Goal: Task Accomplishment & Management: Complete application form

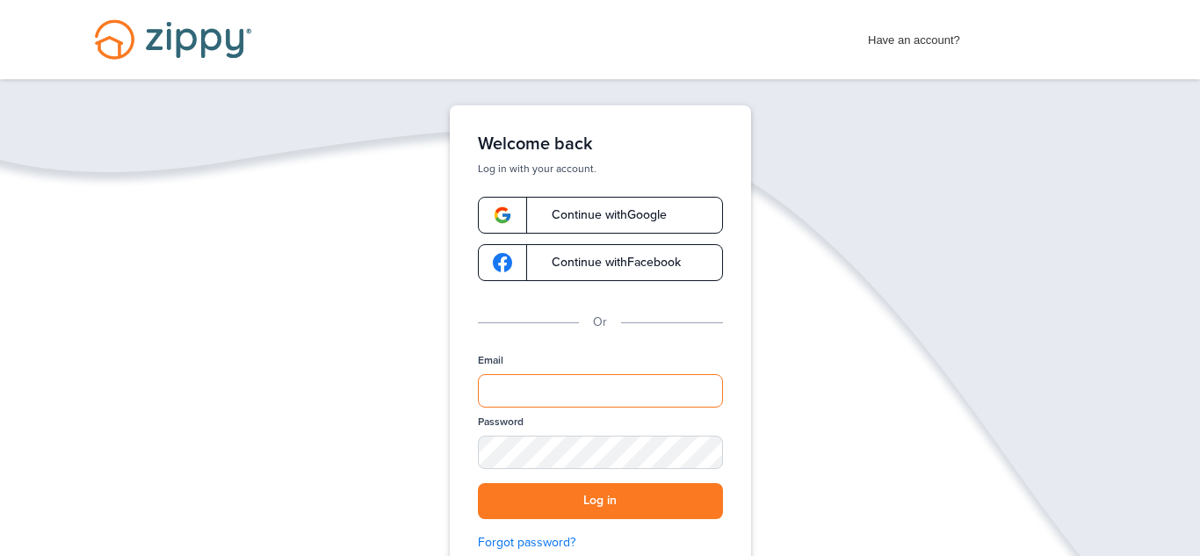
click at [599, 400] on input "Email" at bounding box center [600, 390] width 245 height 33
type input "**********"
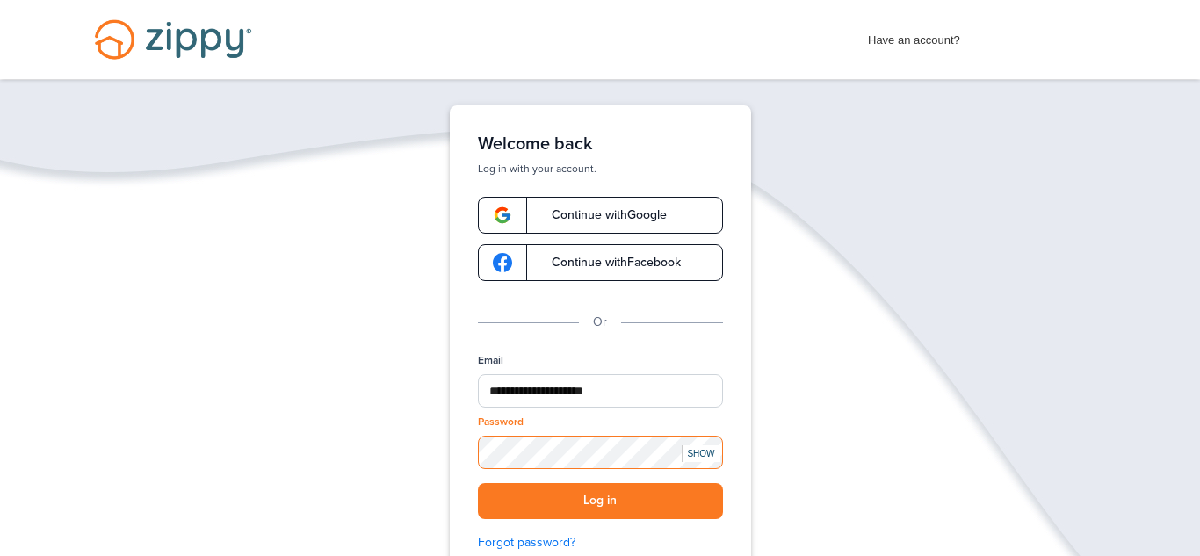
click at [478, 483] on button "Log in" at bounding box center [600, 501] width 245 height 36
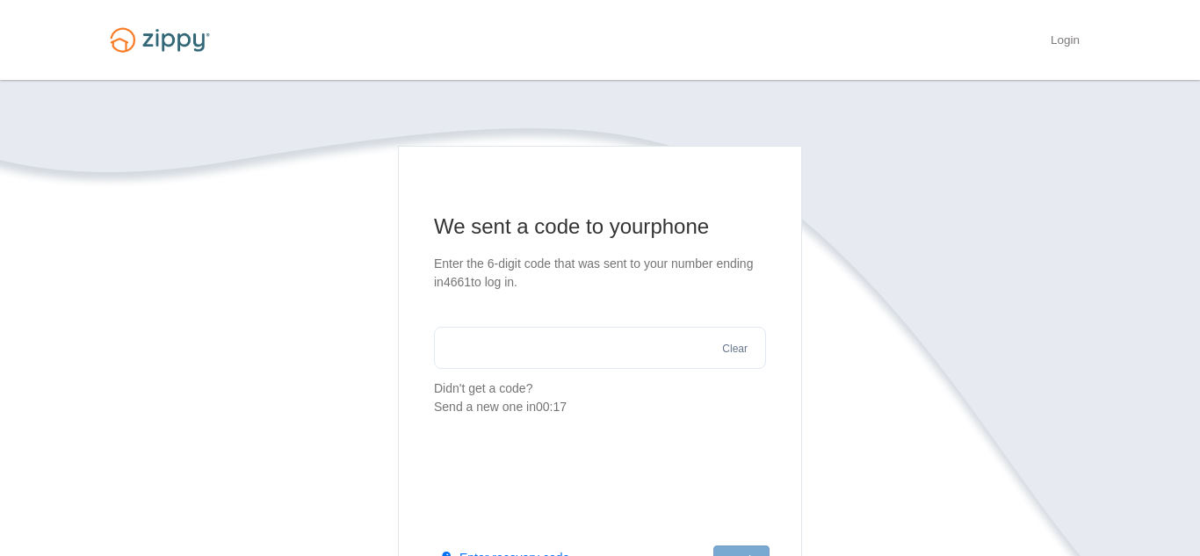
click at [666, 353] on input "text" at bounding box center [600, 348] width 332 height 42
type input "******"
click at [765, 496] on main "We sent a code to your phone Enter the 6-digit code that was sent to your numbe…" at bounding box center [600, 396] width 404 height 501
click at [733, 548] on button "Log in" at bounding box center [741, 561] width 56 height 30
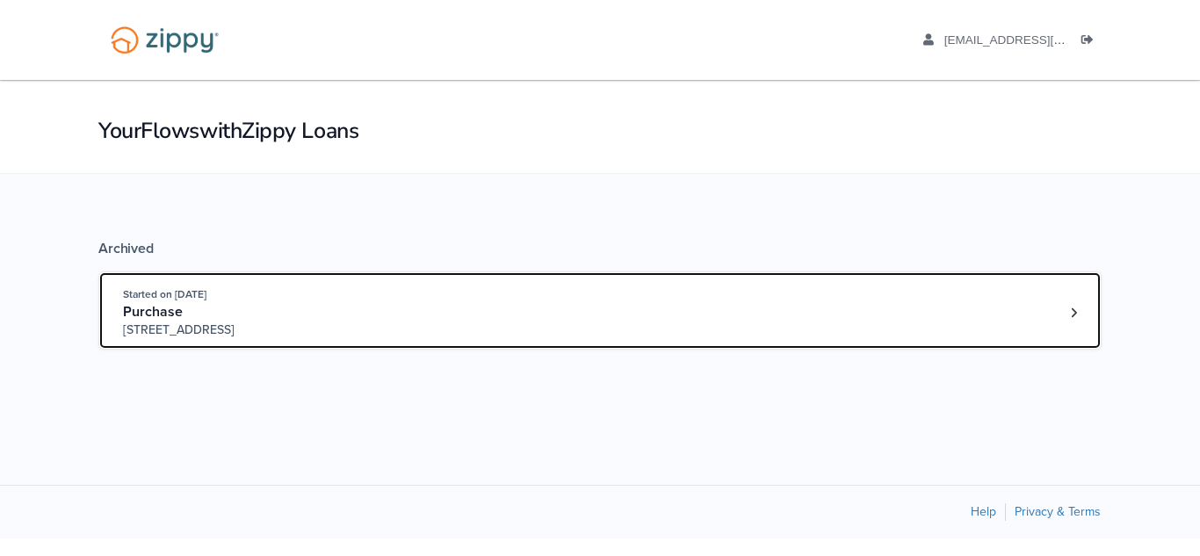
click at [1069, 331] on link "Started on [DATE] Purchase [STREET_ADDRESS]" at bounding box center [599, 310] width 1003 height 78
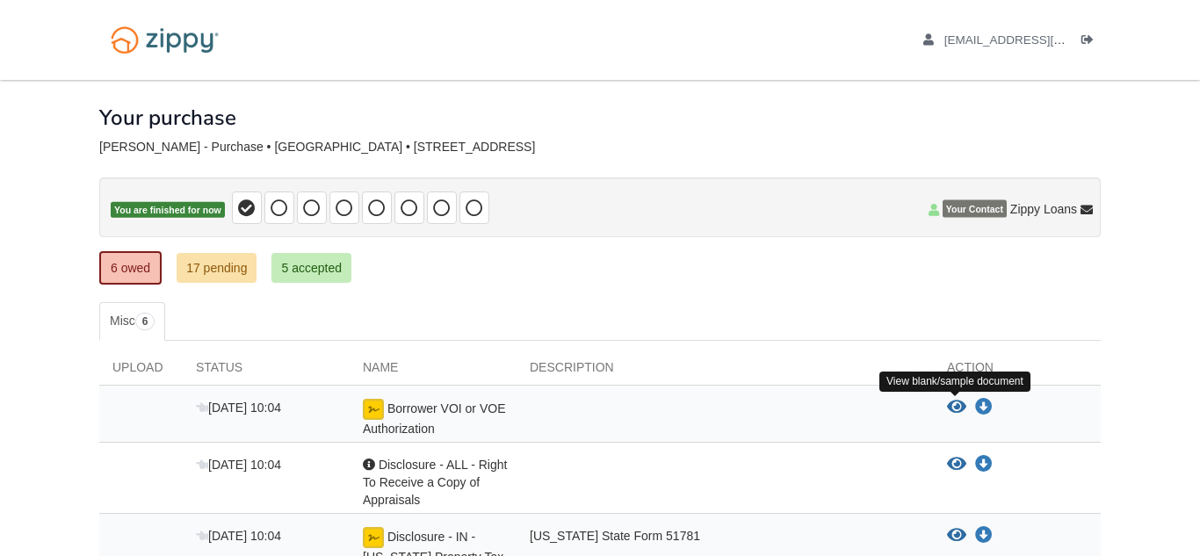
click at [959, 401] on icon "View Borrower VOI or VOE Authorization" at bounding box center [956, 408] width 19 height 18
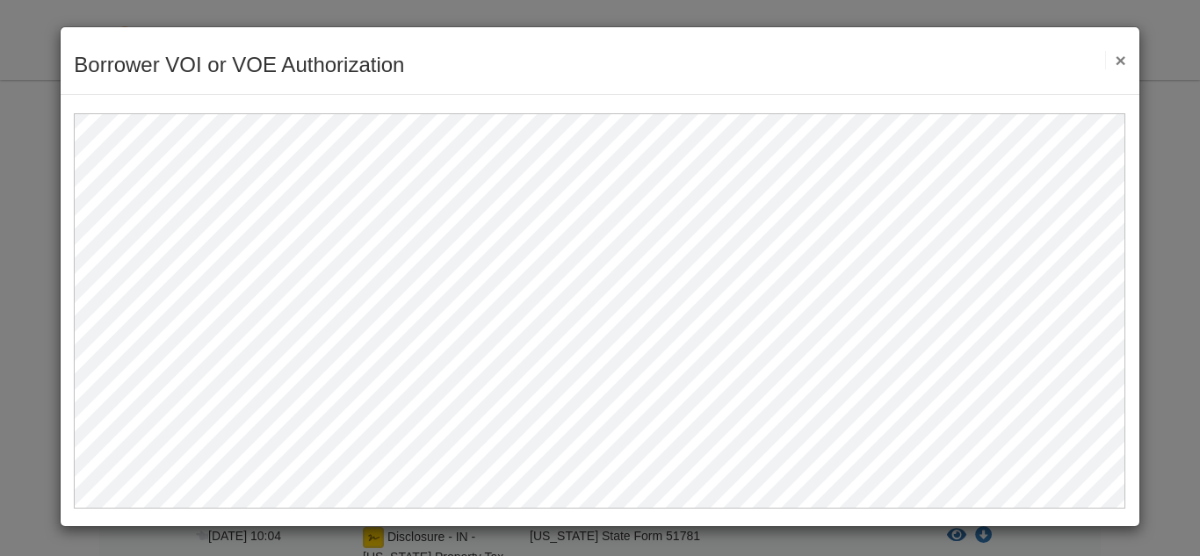
click at [1124, 68] on button "×" at bounding box center [1115, 60] width 20 height 18
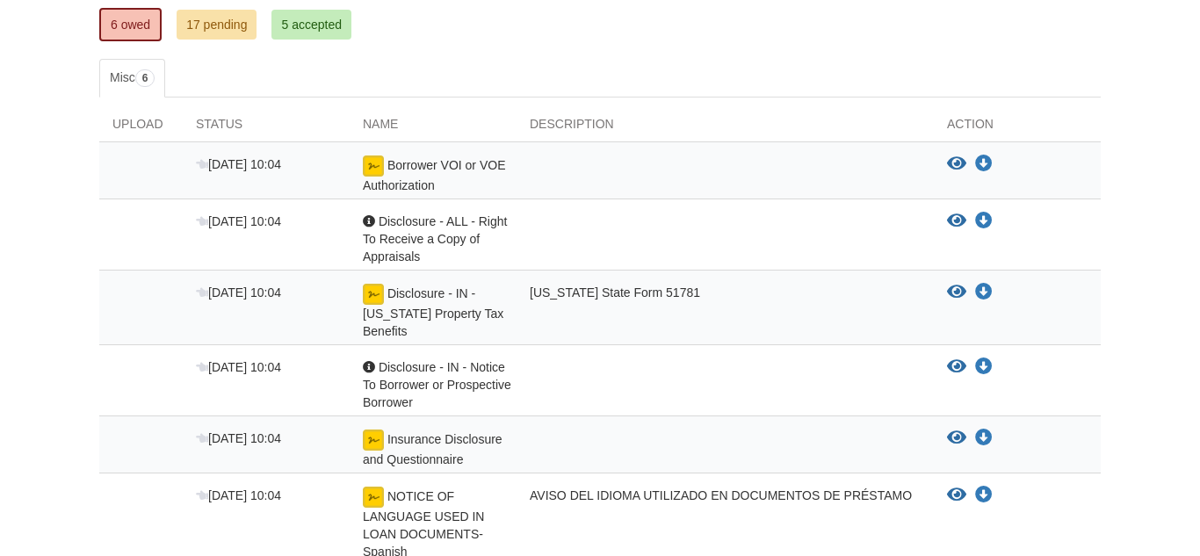
scroll to position [246, 0]
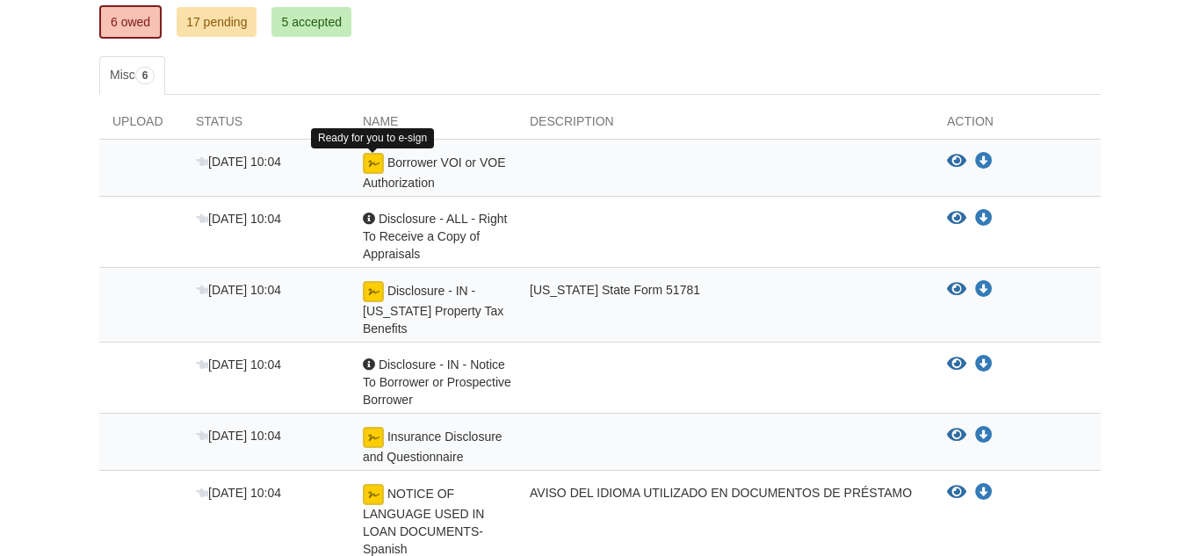
click at [377, 170] on img at bounding box center [373, 163] width 21 height 21
click at [385, 190] on div "Borrower VOI or VOE Authorization" at bounding box center [433, 172] width 167 height 39
click at [199, 161] on icon at bounding box center [202, 162] width 12 height 12
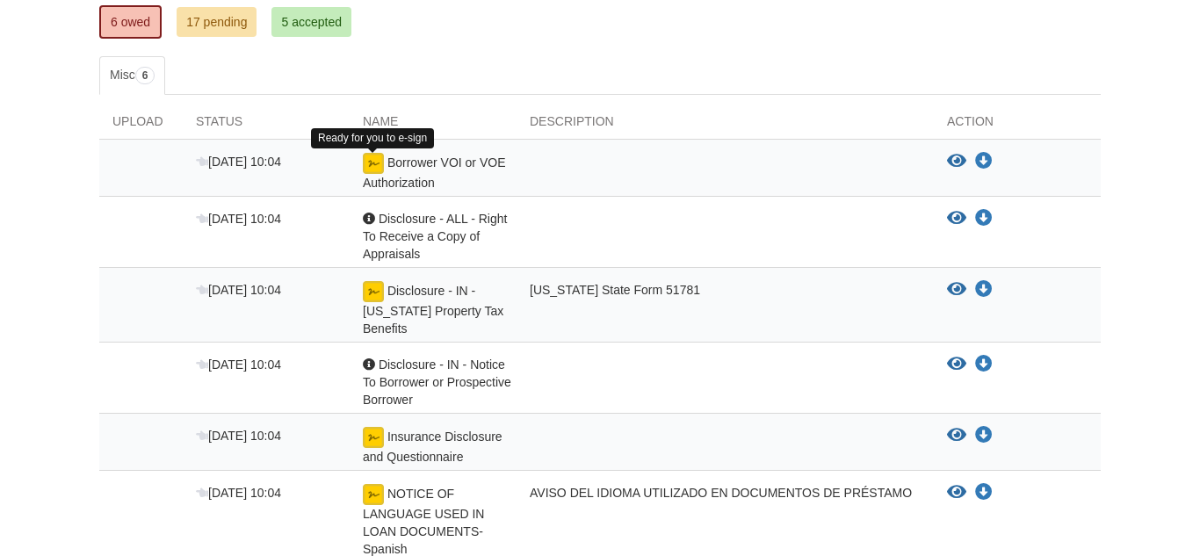
click at [371, 162] on img at bounding box center [373, 163] width 21 height 21
click at [371, 161] on img at bounding box center [373, 163] width 21 height 21
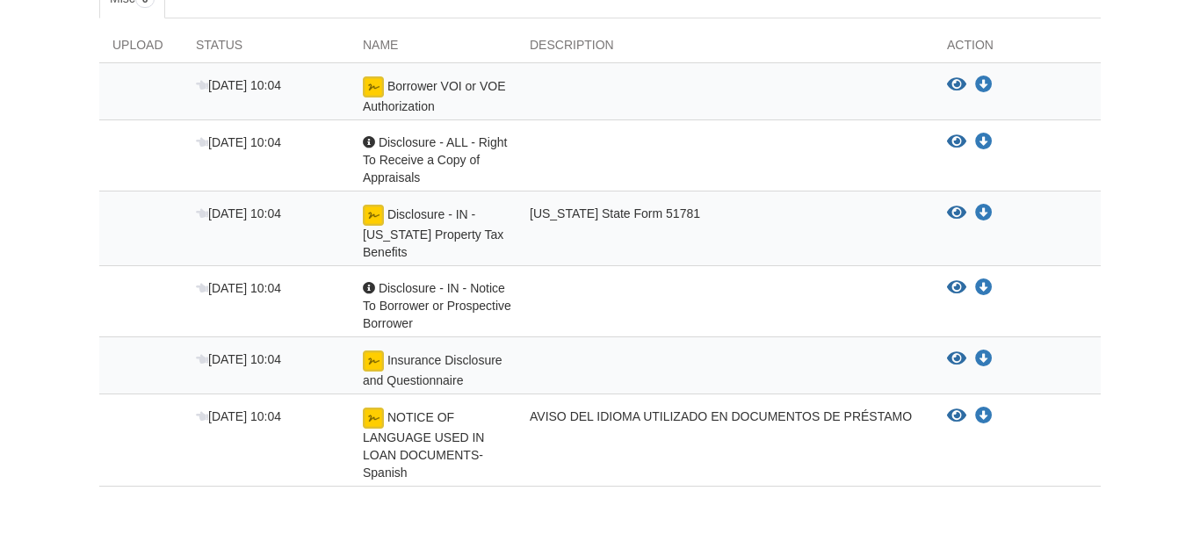
scroll to position [289, 0]
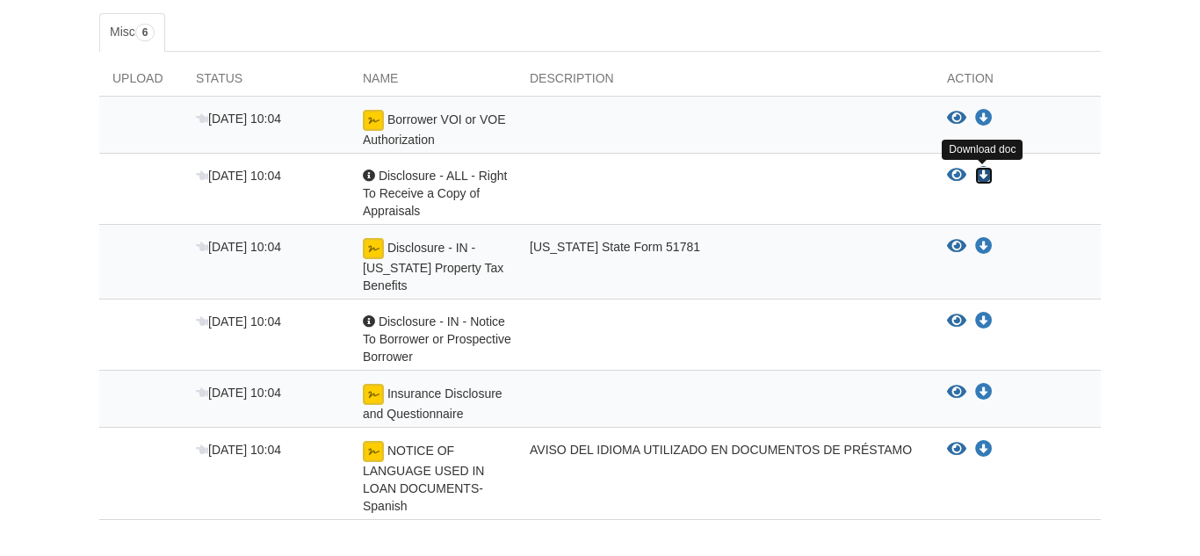
click at [982, 177] on icon "Download Disclosure - ALL - Right To Receive a Copy of Appraisals" at bounding box center [984, 176] width 18 height 18
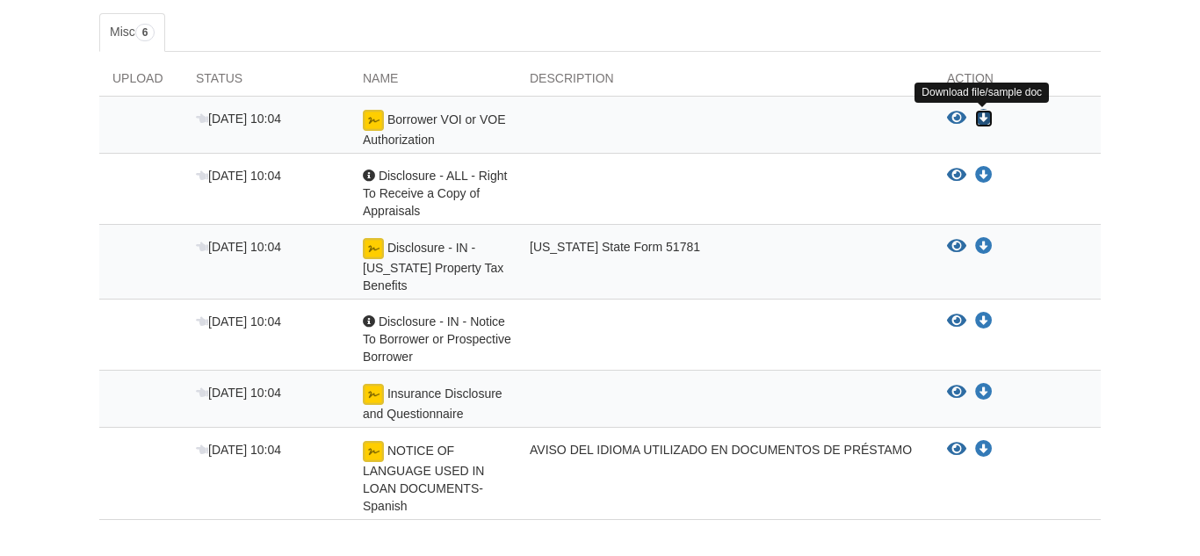
click at [980, 119] on icon "Download Borrower VOI or VOE Authorization" at bounding box center [984, 119] width 18 height 18
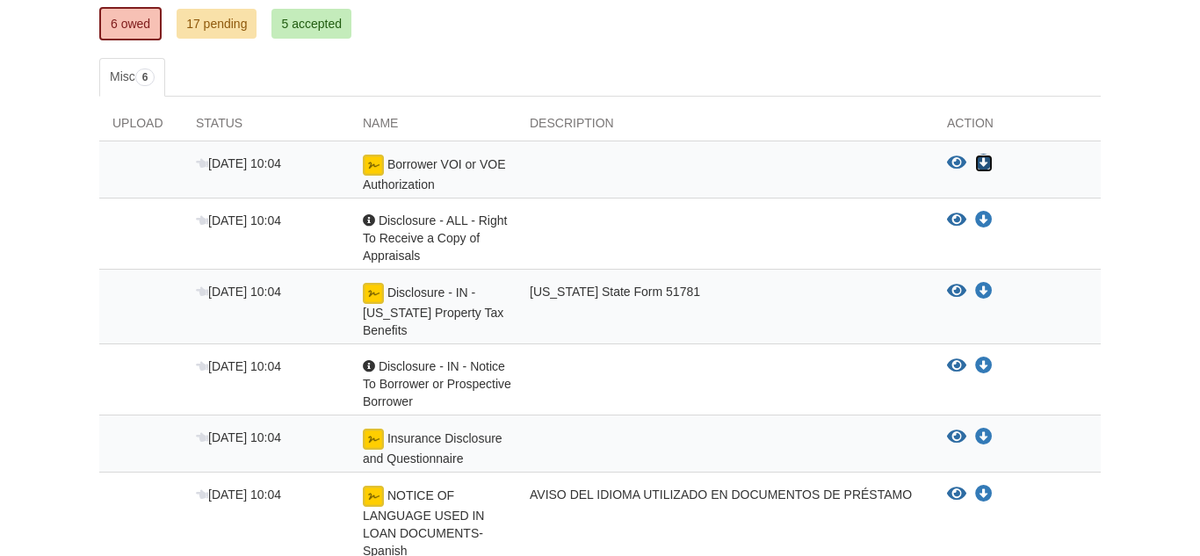
scroll to position [316, 0]
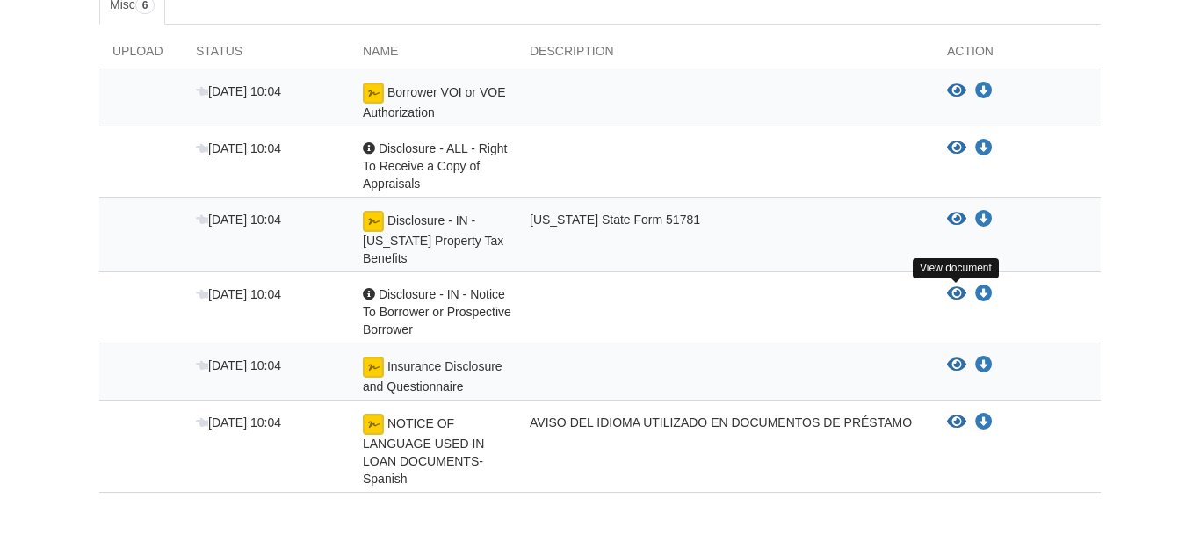
click at [957, 293] on icon "View Disclosure - IN - Notice To Borrower or Prospective Borrower" at bounding box center [956, 294] width 19 height 18
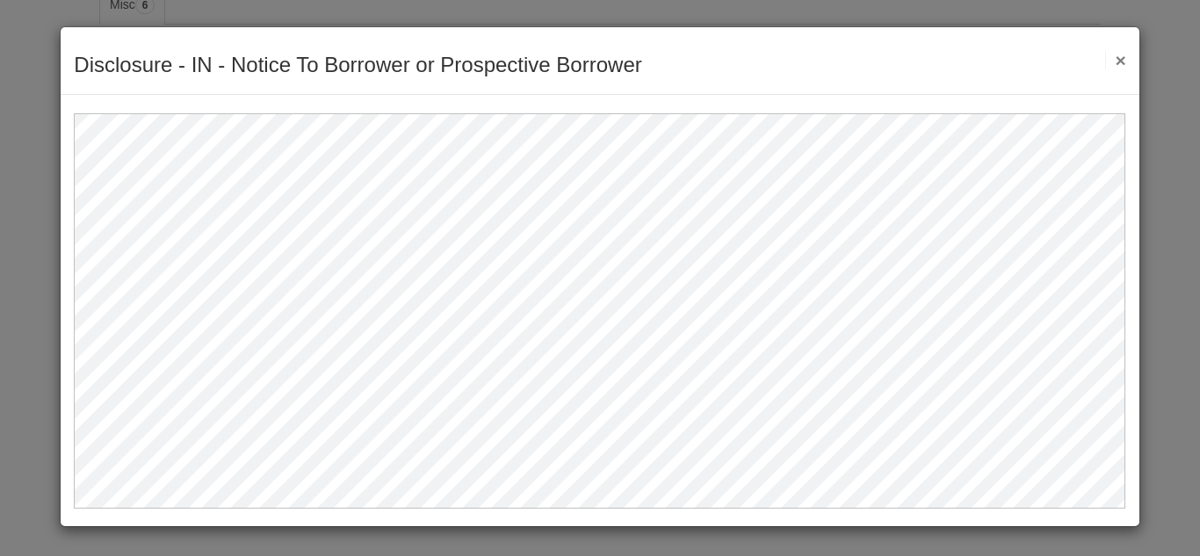
click at [1126, 52] on div "Disclosure - IN - Notice To Borrower or Prospective Borrower Save Cancel Previo…" at bounding box center [600, 61] width 1078 height 68
click at [1116, 57] on button "×" at bounding box center [1115, 60] width 20 height 18
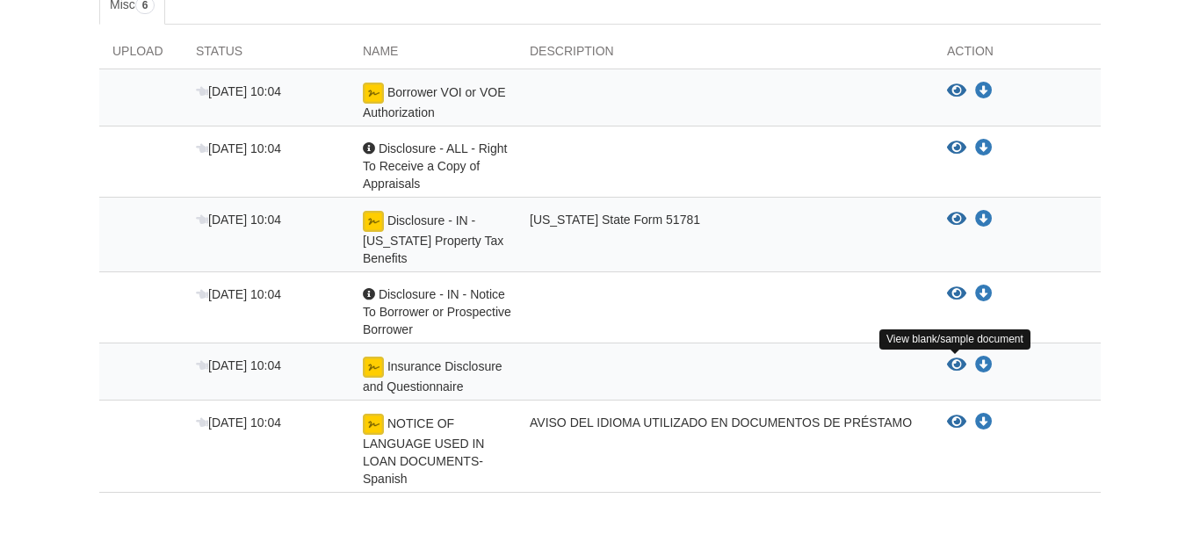
click at [958, 370] on icon "View Insurance Disclosure and Questionnaire" at bounding box center [956, 366] width 19 height 18
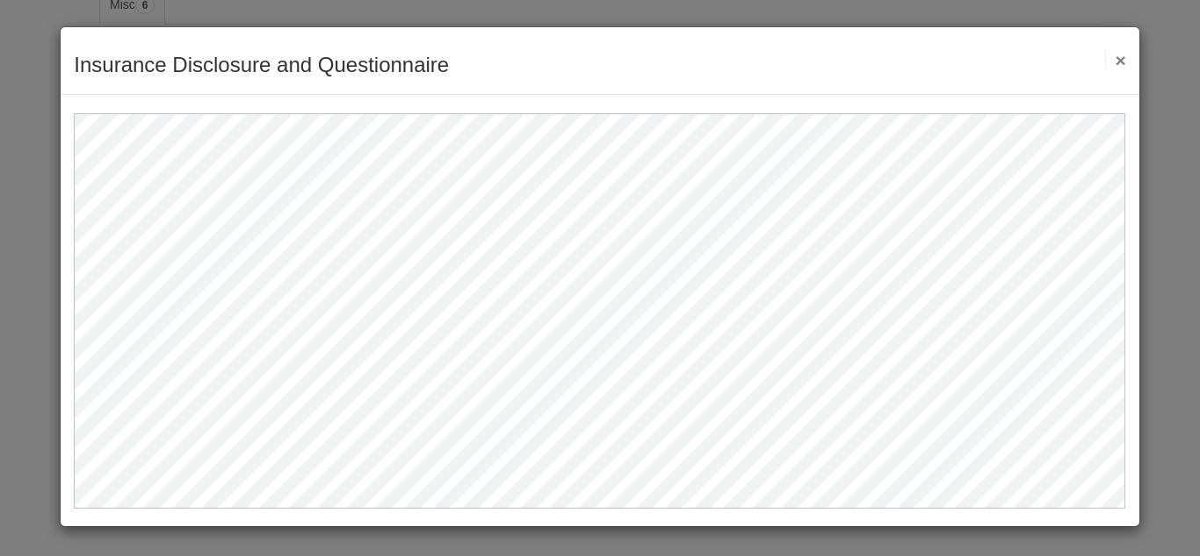
click at [1118, 55] on button "×" at bounding box center [1115, 60] width 20 height 18
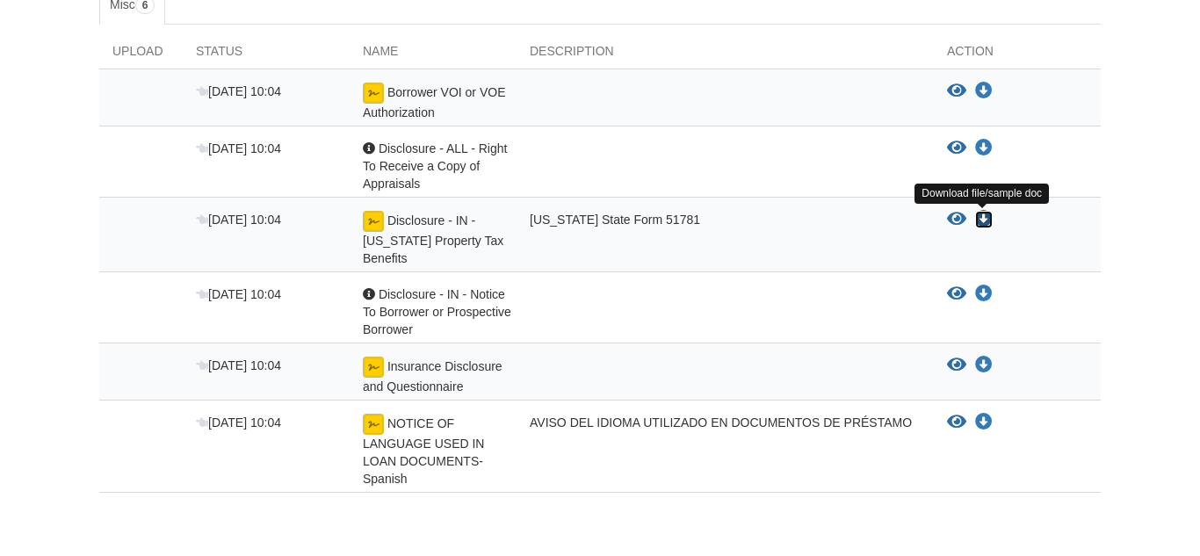
click at [981, 218] on icon "Download Disclosure - IN - Indiana Property Tax Benefits" at bounding box center [984, 220] width 18 height 18
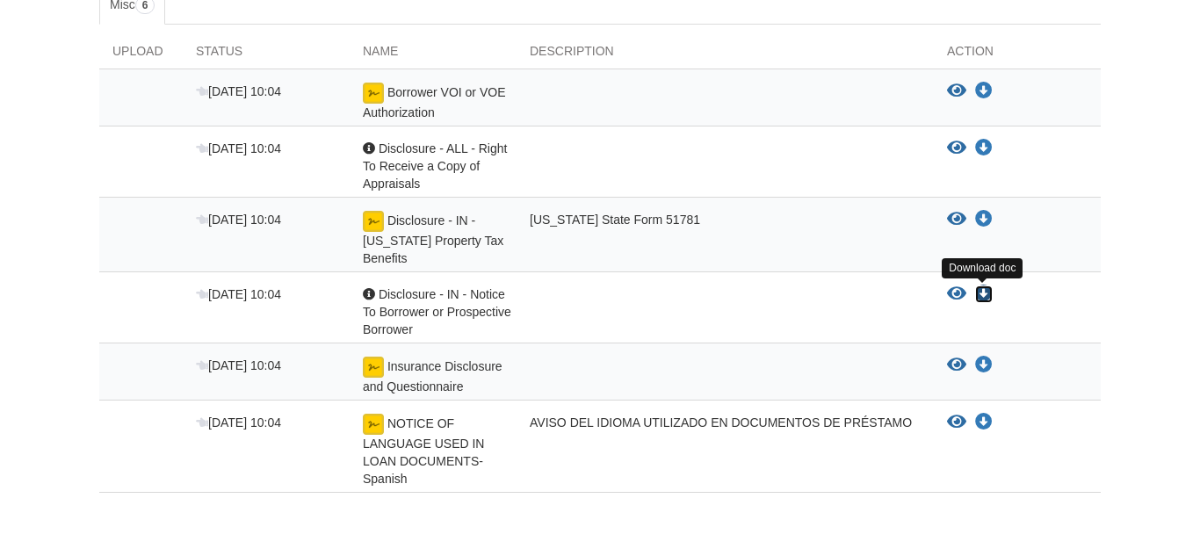
click at [983, 293] on icon "Download Disclosure - IN - Notice To Borrower or Prospective Borrower" at bounding box center [984, 294] width 18 height 18
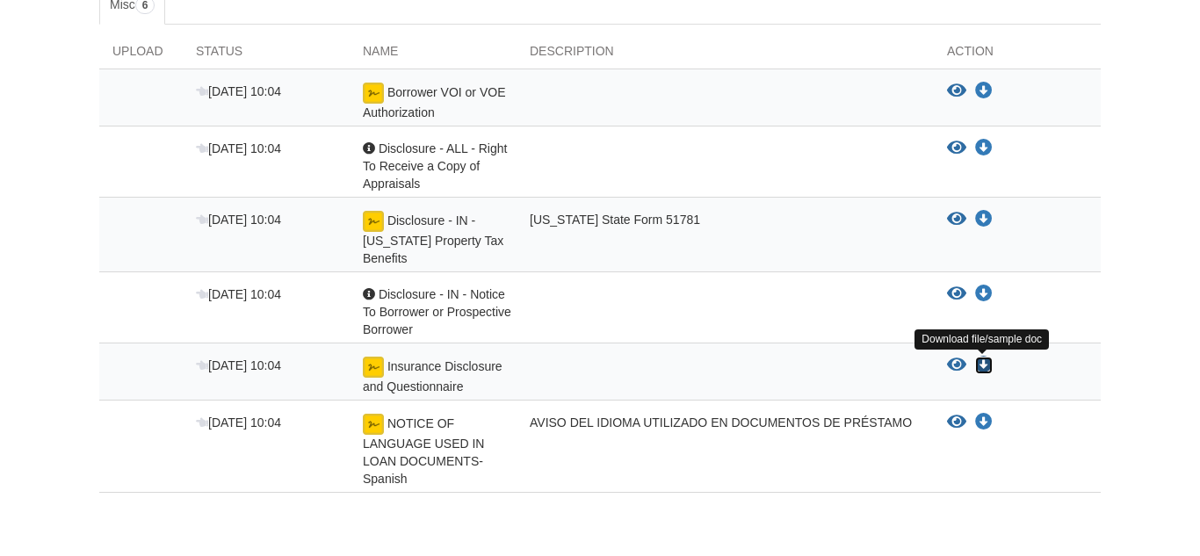
click at [986, 361] on icon "Download Insurance Disclosure and Questionnaire" at bounding box center [984, 366] width 18 height 18
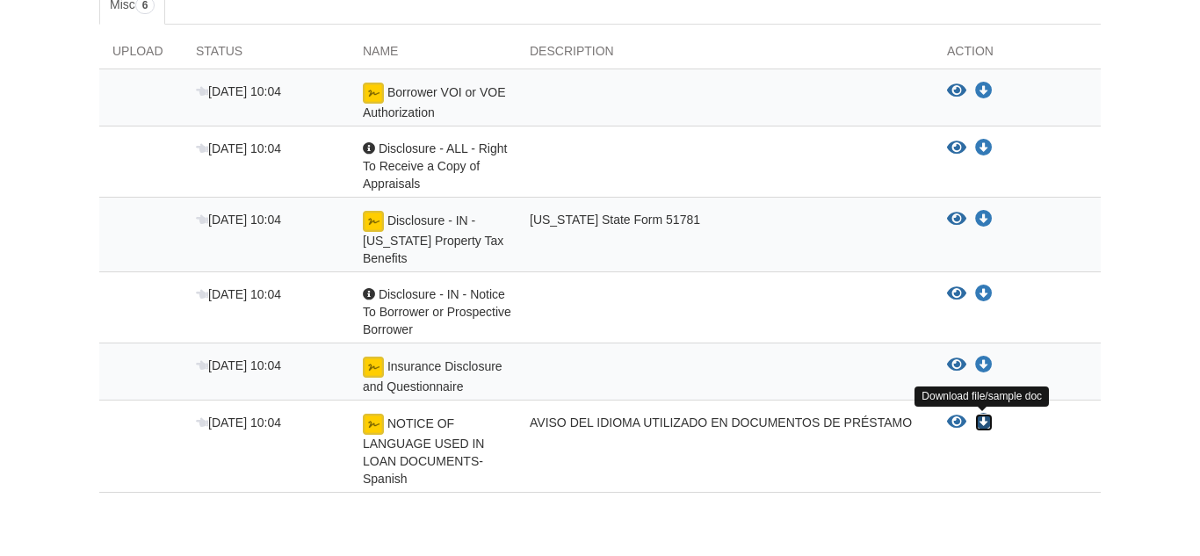
click at [982, 425] on icon "Download NOTICE OF LANGUAGE USED IN LOAN DOCUMENTS-Spanish" at bounding box center [984, 423] width 18 height 18
click at [1174, 259] on body "paoladiabas@gmail.com Logout" at bounding box center [600, 159] width 1200 height 950
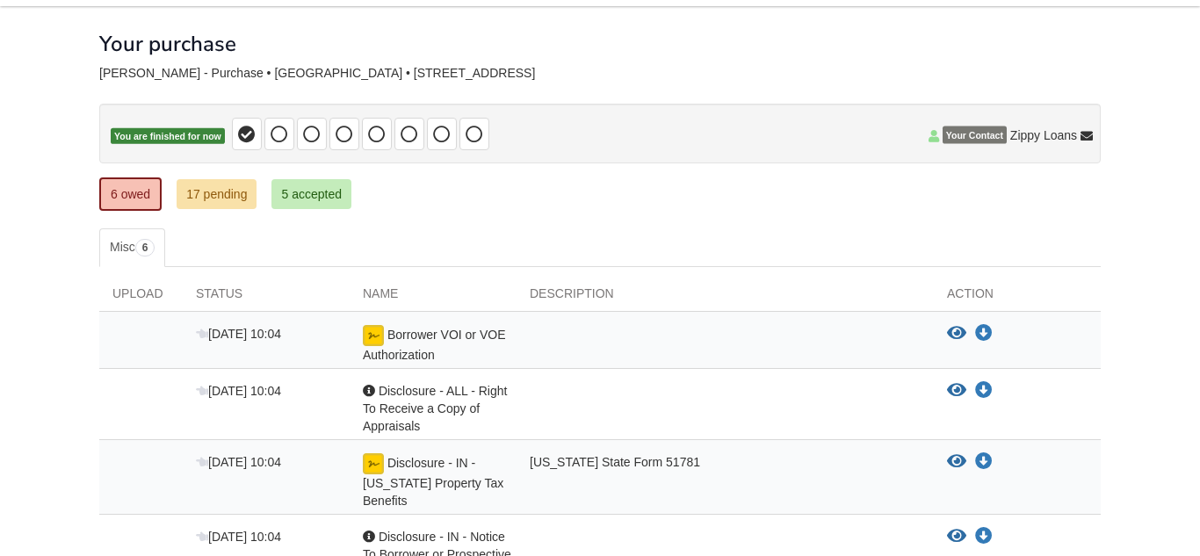
scroll to position [0, 0]
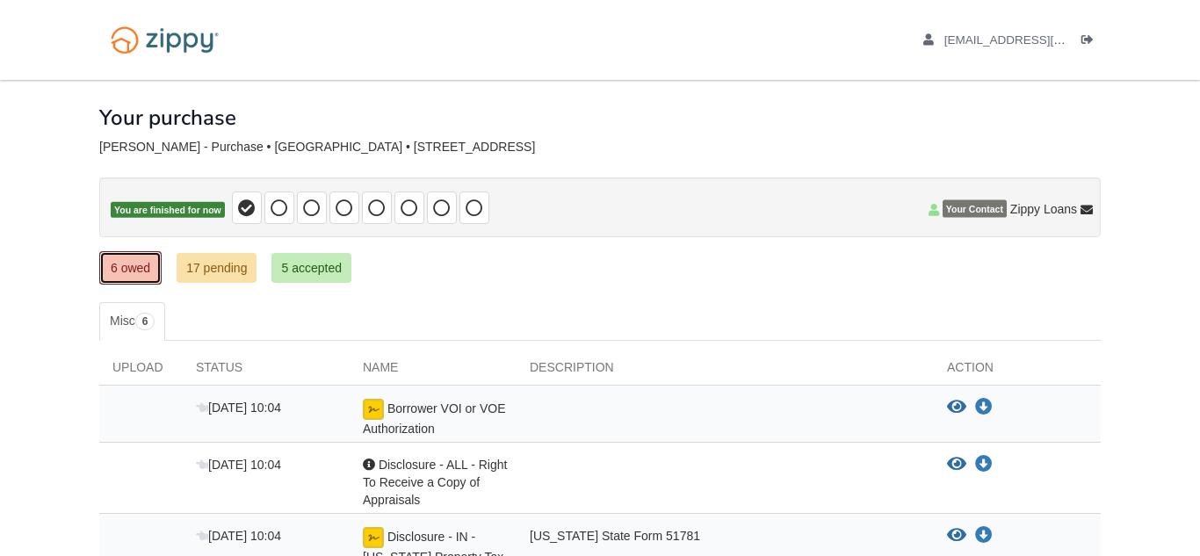
click at [126, 273] on link "6 owed" at bounding box center [130, 267] width 62 height 33
click at [206, 272] on link "17 pending" at bounding box center [217, 268] width 80 height 30
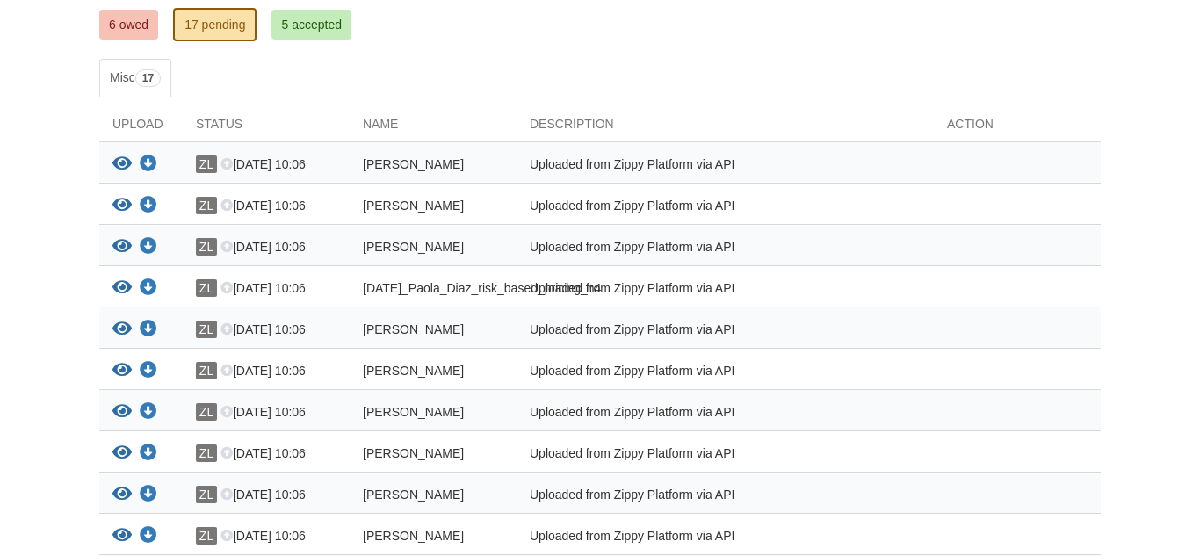
scroll to position [246, 0]
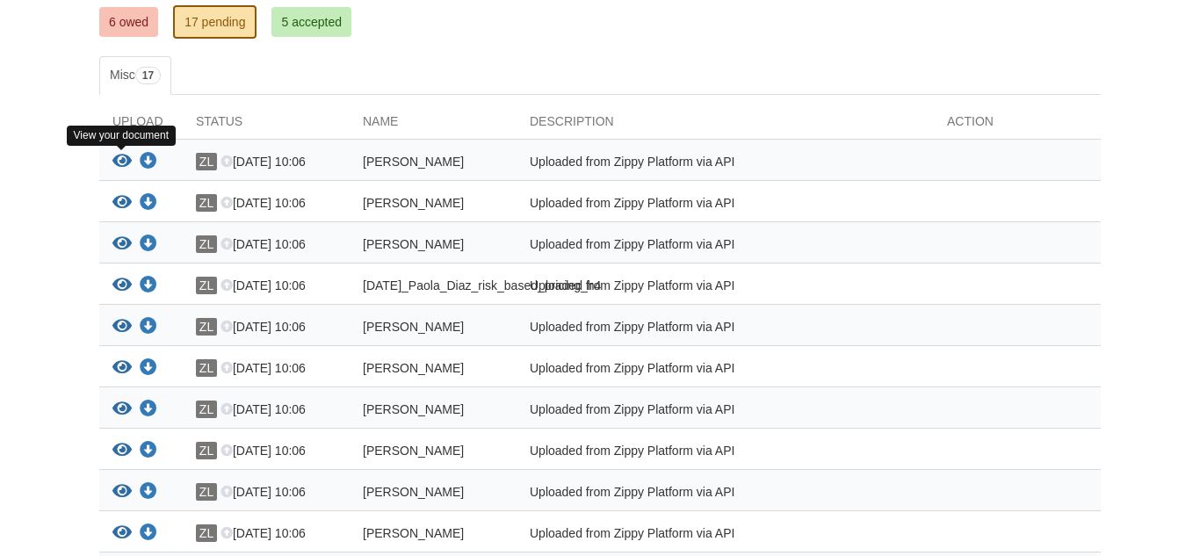
click at [121, 159] on icon "View Kevin_Sanchez_credit_authorization" at bounding box center [121, 162] width 19 height 18
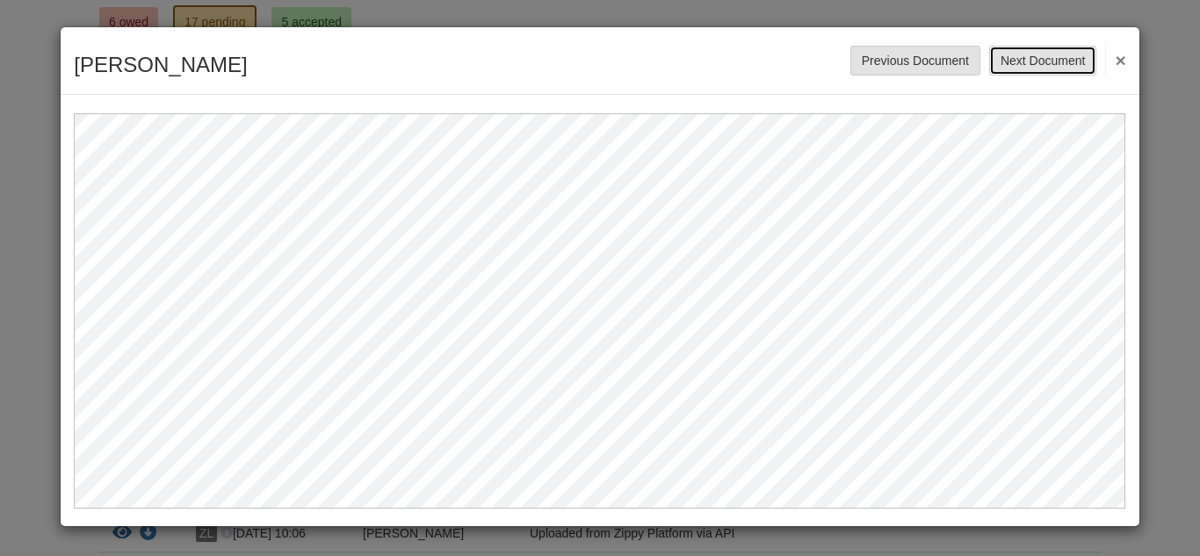
click at [1064, 56] on button "Next Document" at bounding box center [1042, 61] width 107 height 30
click at [1061, 53] on button "Next Document" at bounding box center [1042, 61] width 107 height 30
click at [1037, 56] on button "Next Document" at bounding box center [1042, 61] width 107 height 30
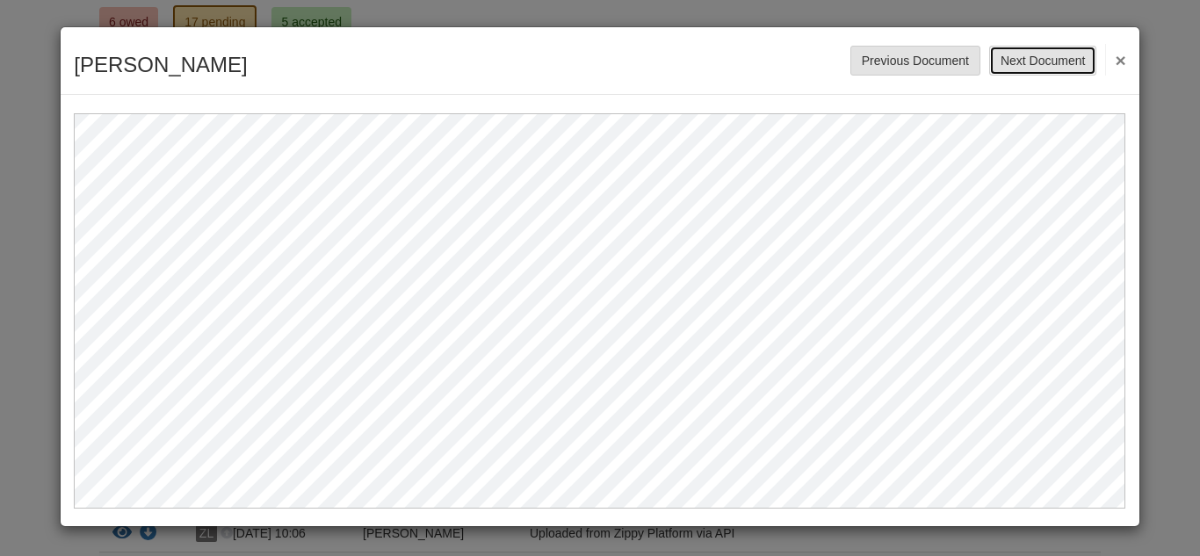
click at [1037, 56] on button "Next Document" at bounding box center [1042, 61] width 107 height 30
click at [1037, 50] on button "Next Document" at bounding box center [1042, 61] width 107 height 30
click at [1036, 59] on button "Next Document" at bounding box center [1042, 61] width 107 height 30
click at [1055, 66] on button "Next Document" at bounding box center [1042, 61] width 107 height 30
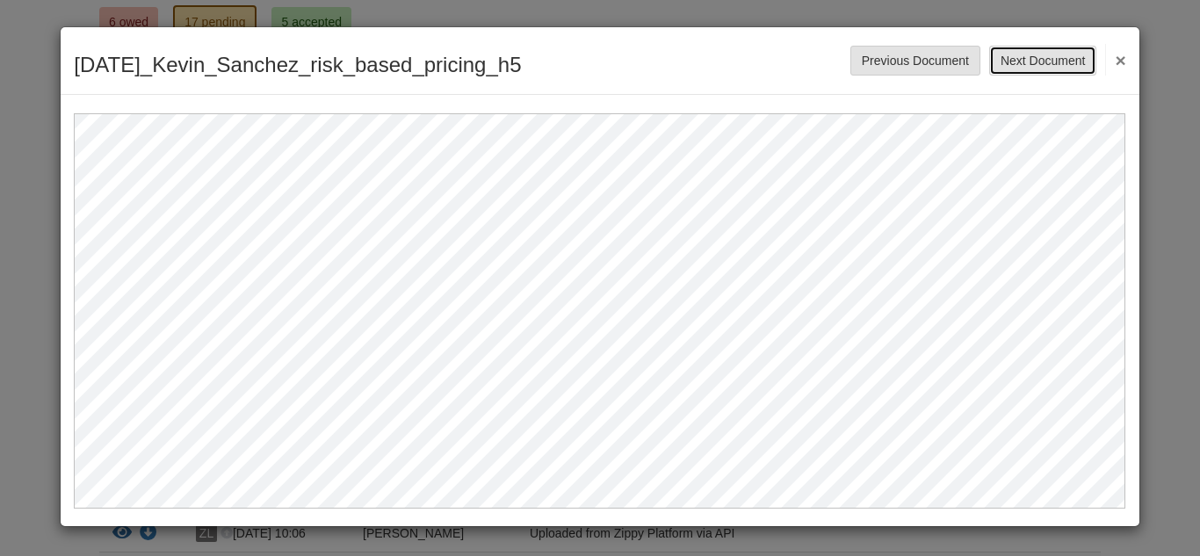
click at [1030, 72] on button "Next Document" at bounding box center [1042, 61] width 107 height 30
click at [1028, 63] on button "Next Document" at bounding box center [1042, 61] width 107 height 30
click at [1079, 58] on button "Next Document" at bounding box center [1042, 61] width 107 height 30
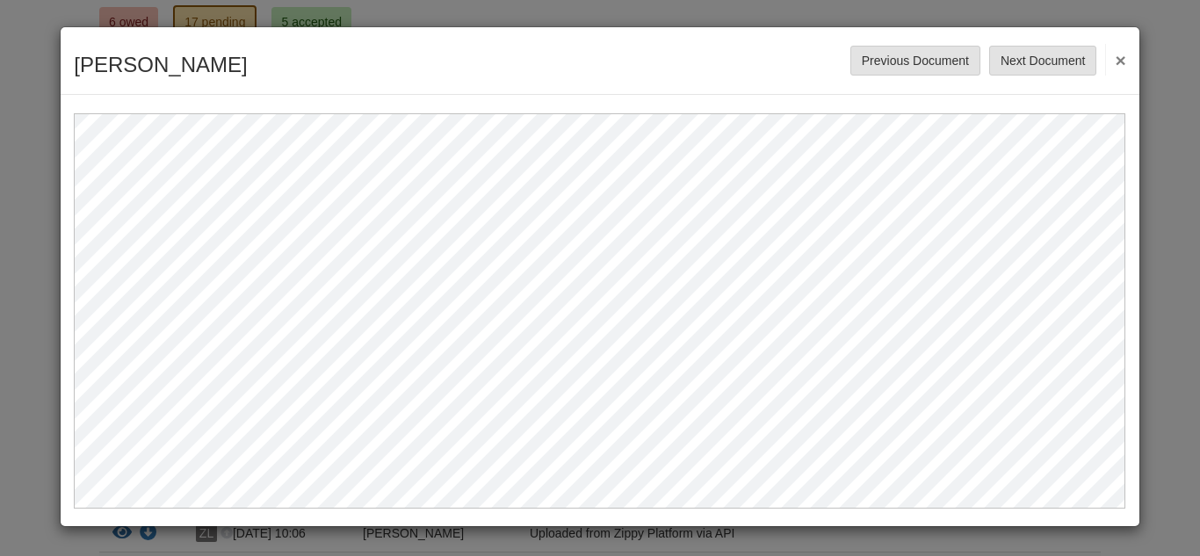
click at [1123, 61] on button "×" at bounding box center [1115, 60] width 20 height 32
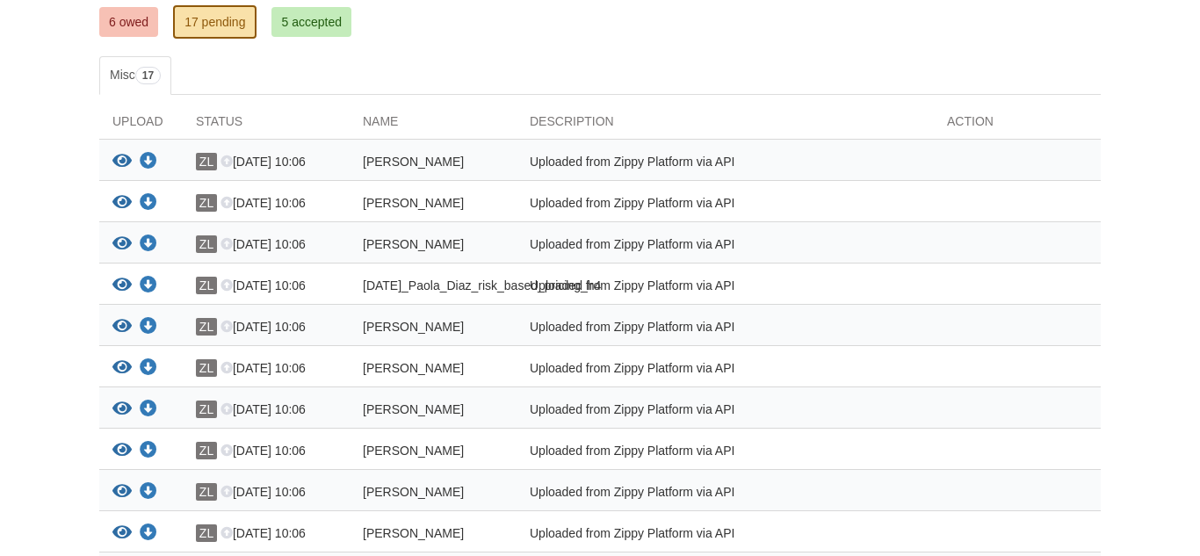
click at [1172, 254] on body "paoladiabas@gmail.com Logout" at bounding box center [600, 368] width 1200 height 1229
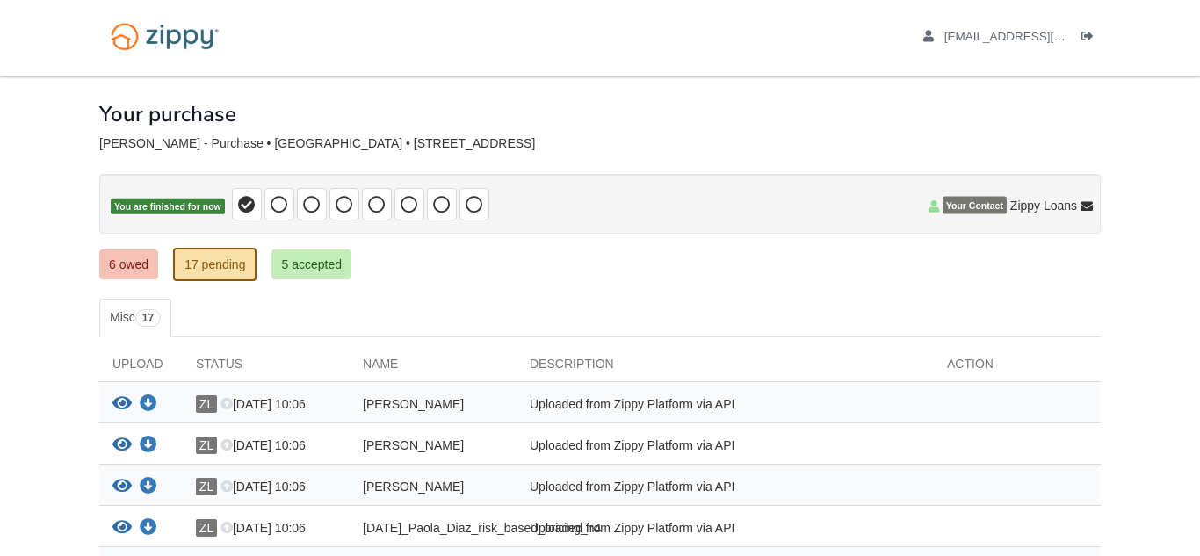
scroll to position [0, 0]
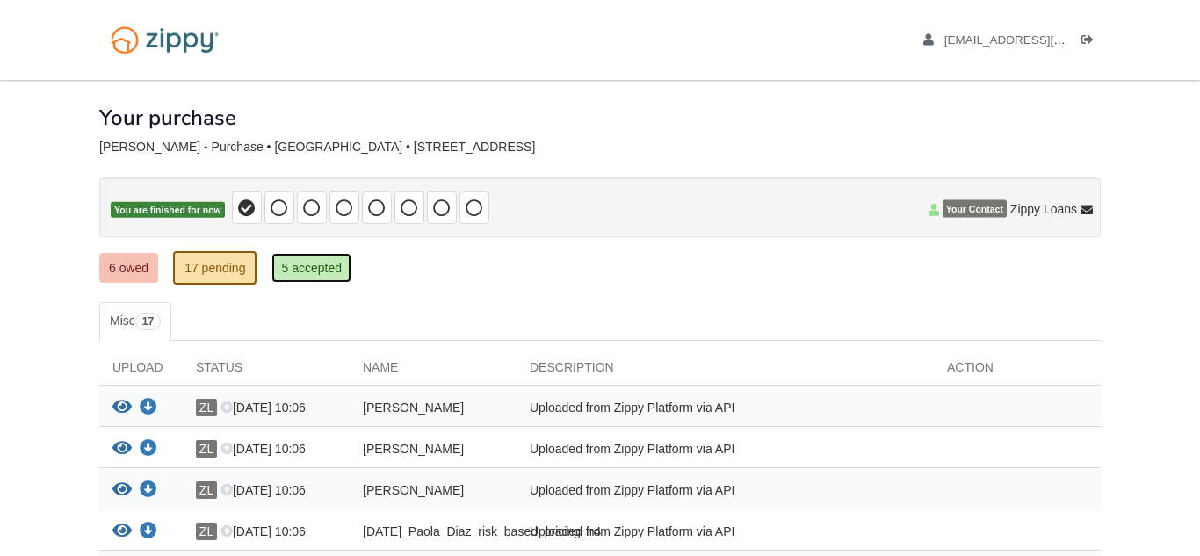
click at [318, 273] on link "5 accepted" at bounding box center [311, 268] width 80 height 30
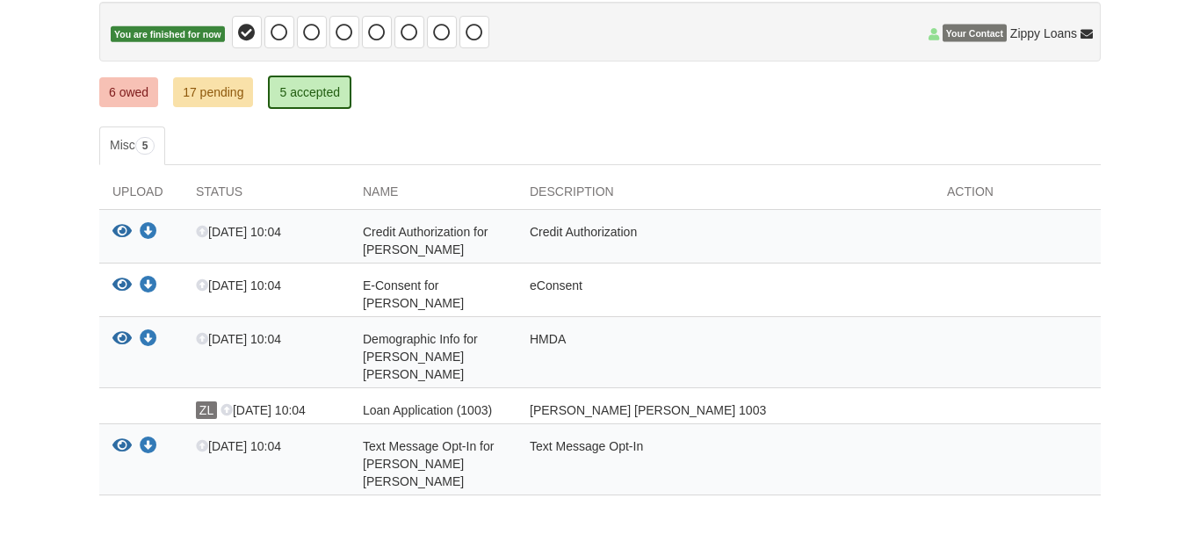
scroll to position [209, 0]
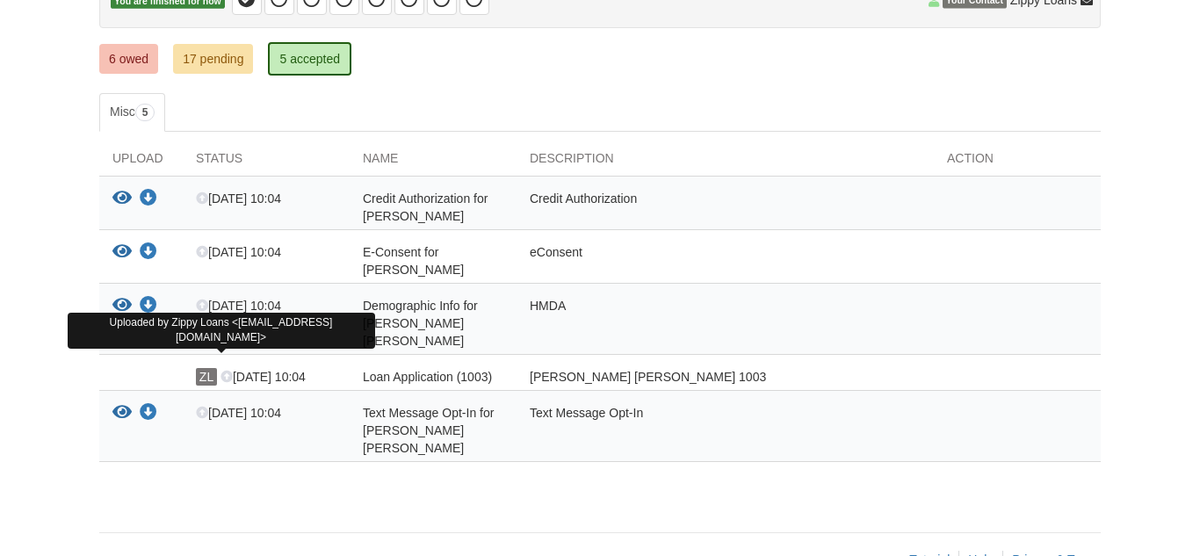
click at [209, 368] on span "ZL" at bounding box center [206, 377] width 21 height 18
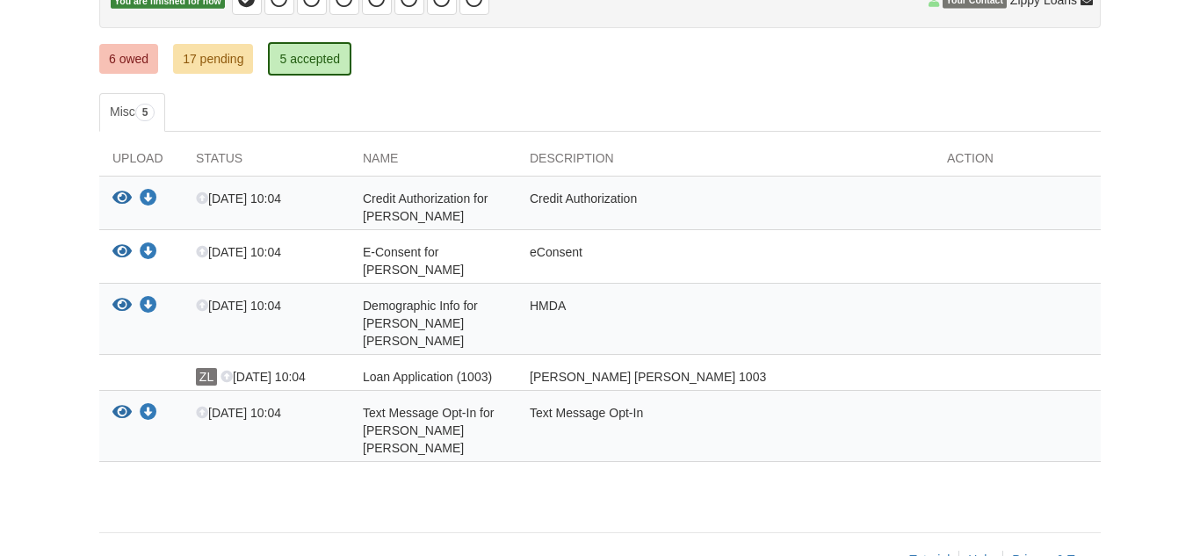
click at [408, 223] on span "Loan Application (1003)" at bounding box center [425, 208] width 125 height 32
click at [110, 58] on link "6 owed" at bounding box center [128, 59] width 59 height 30
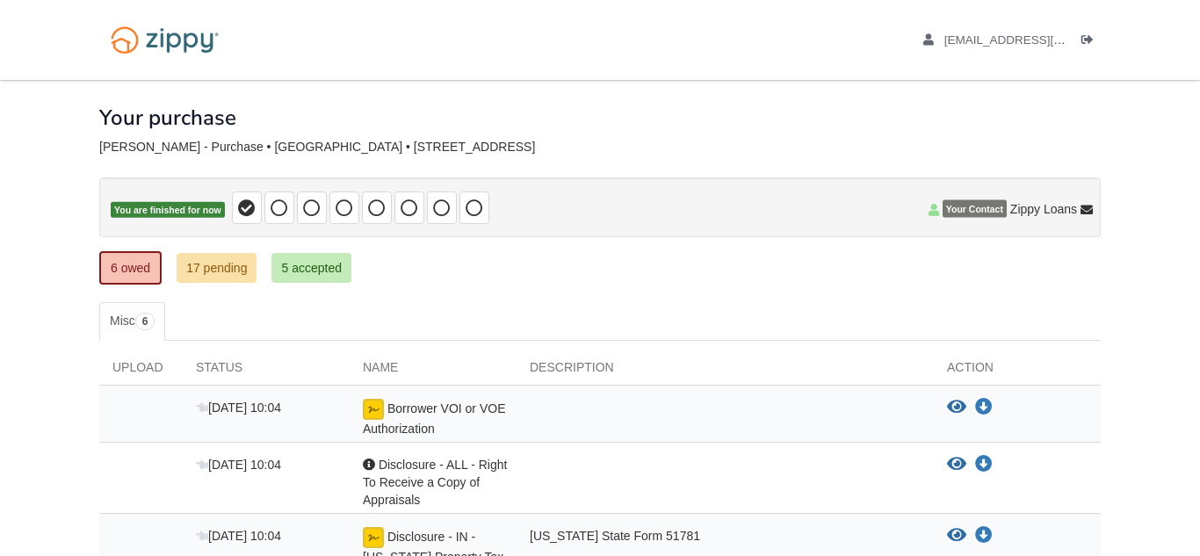
click at [123, 368] on div "Upload" at bounding box center [140, 371] width 83 height 26
click at [972, 300] on div "× × × Pending Add Document Notice document will be included in the email sent t…" at bounding box center [599, 471] width 1001 height 782
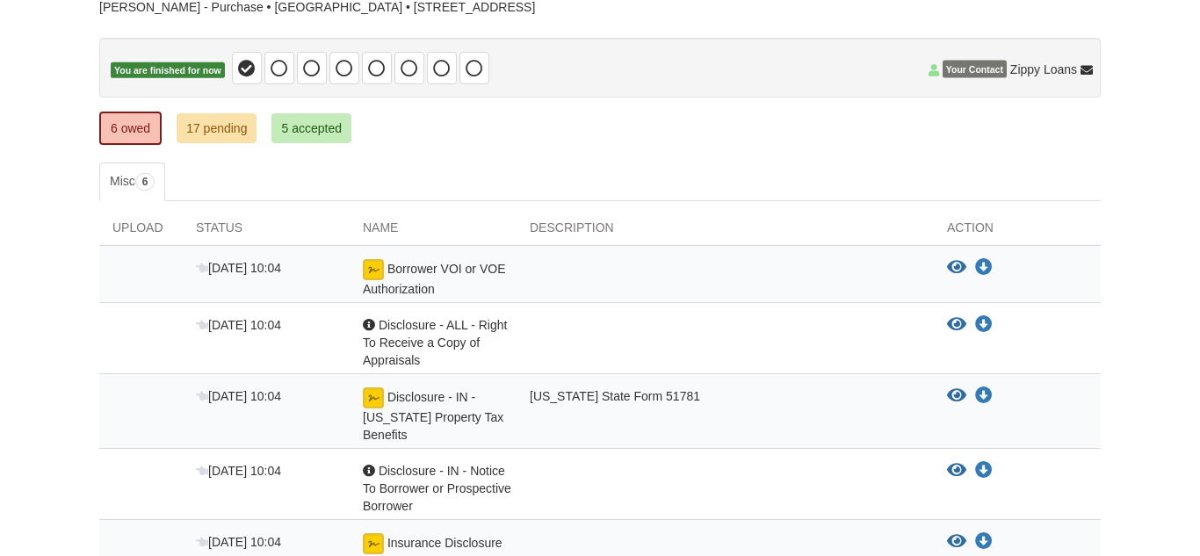
scroll to position [141, 0]
click at [83, 165] on body "paoladiabas@gmail.com Logout" at bounding box center [600, 334] width 1200 height 950
click at [158, 222] on div "Upload" at bounding box center [140, 231] width 83 height 26
click at [201, 264] on icon at bounding box center [202, 268] width 12 height 12
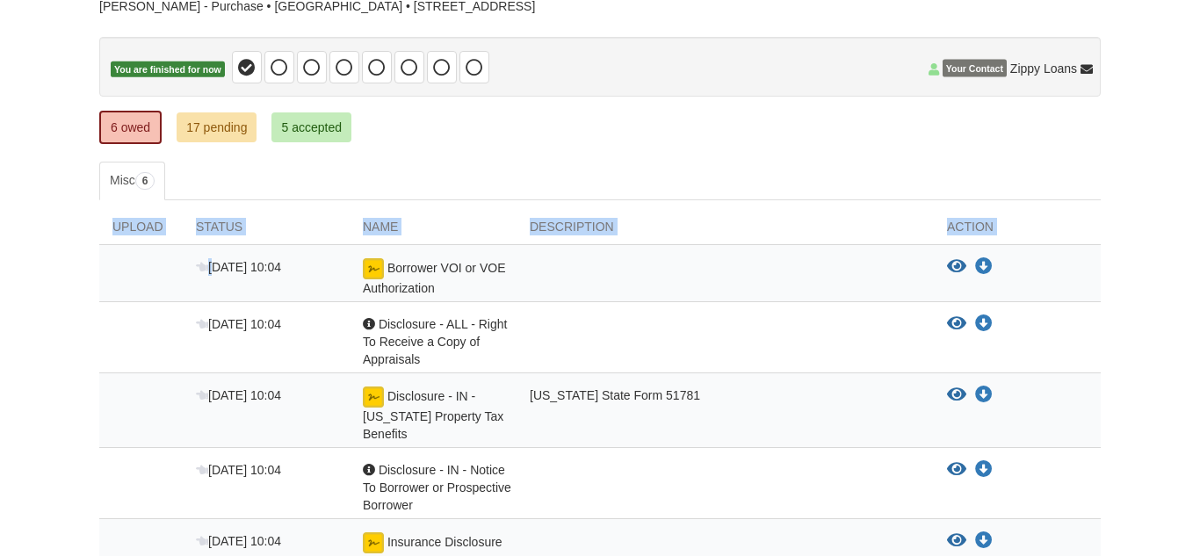
drag, startPoint x: 201, startPoint y: 264, endPoint x: 85, endPoint y: 240, distance: 118.5
click at [86, 240] on div "× × × Pending Add Document Notice document will be included in the email sent t…" at bounding box center [600, 365] width 1028 height 853
click at [131, 228] on div "Upload" at bounding box center [140, 231] width 83 height 26
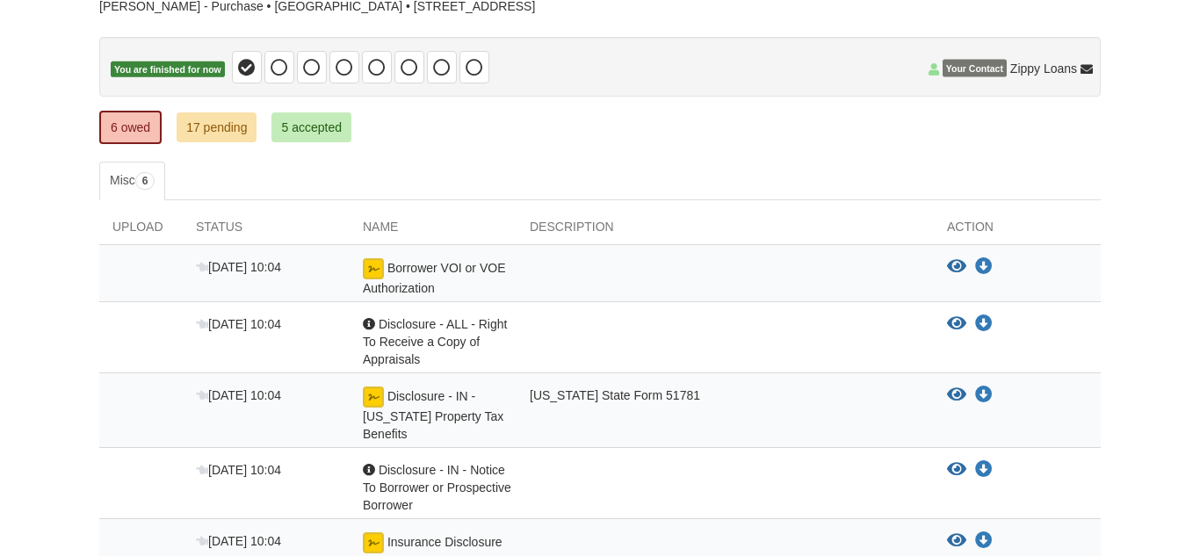
click at [127, 339] on div at bounding box center [140, 341] width 83 height 53
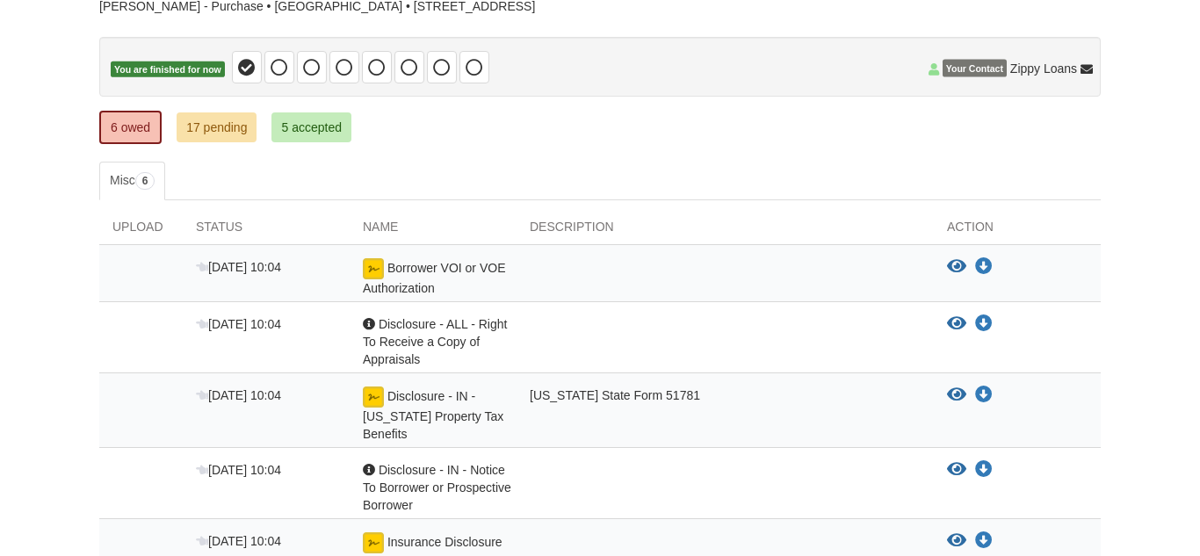
click at [127, 339] on div at bounding box center [140, 341] width 83 height 53
click at [152, 285] on div at bounding box center [140, 277] width 83 height 39
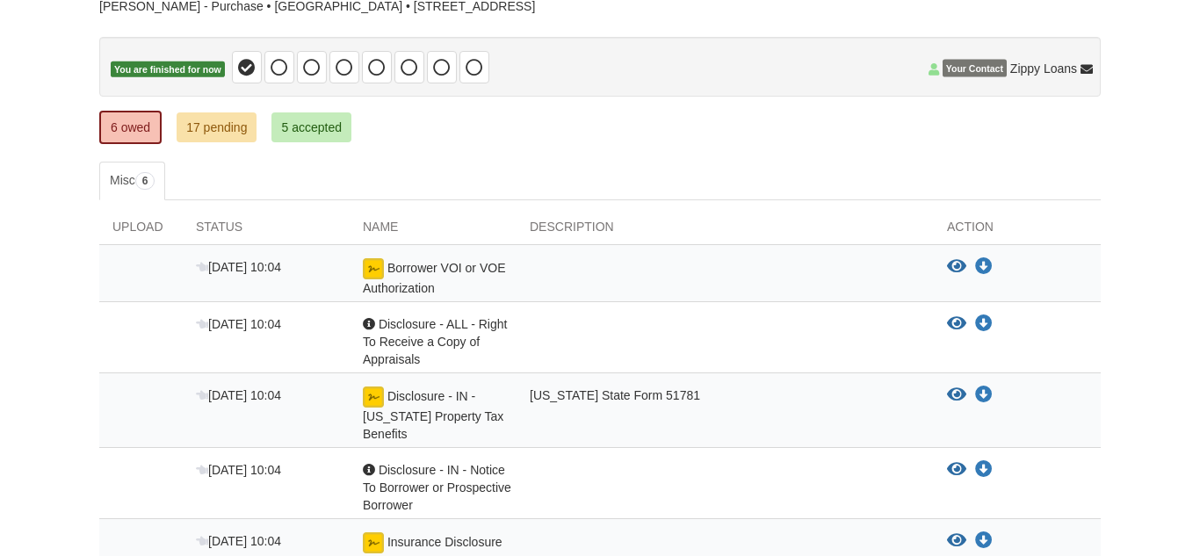
click at [144, 234] on div "Upload" at bounding box center [140, 231] width 83 height 26
click at [144, 235] on div "Upload" at bounding box center [140, 231] width 83 height 26
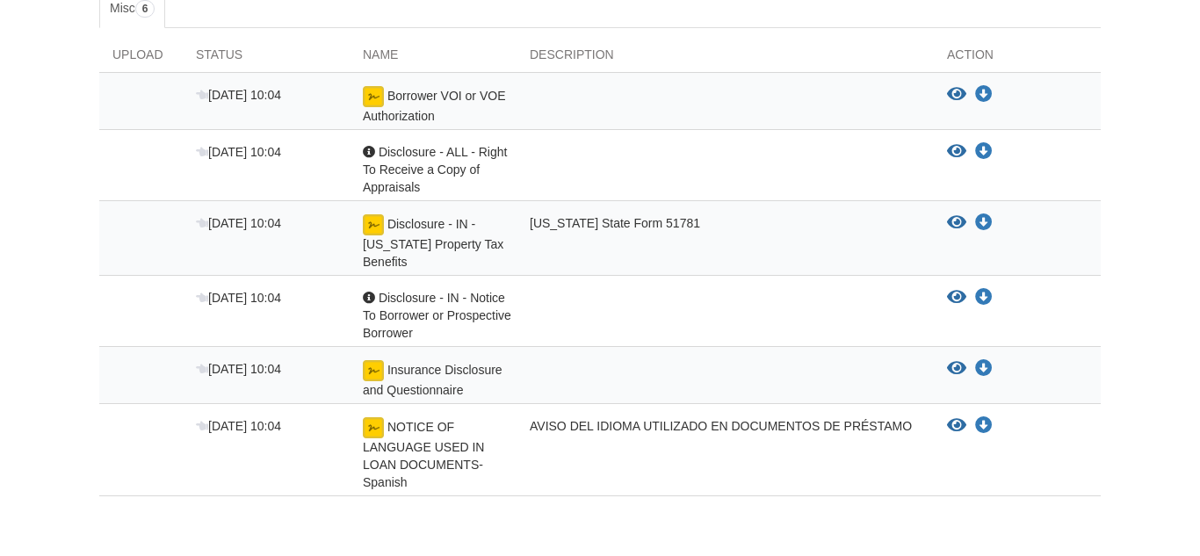
scroll to position [281, 0]
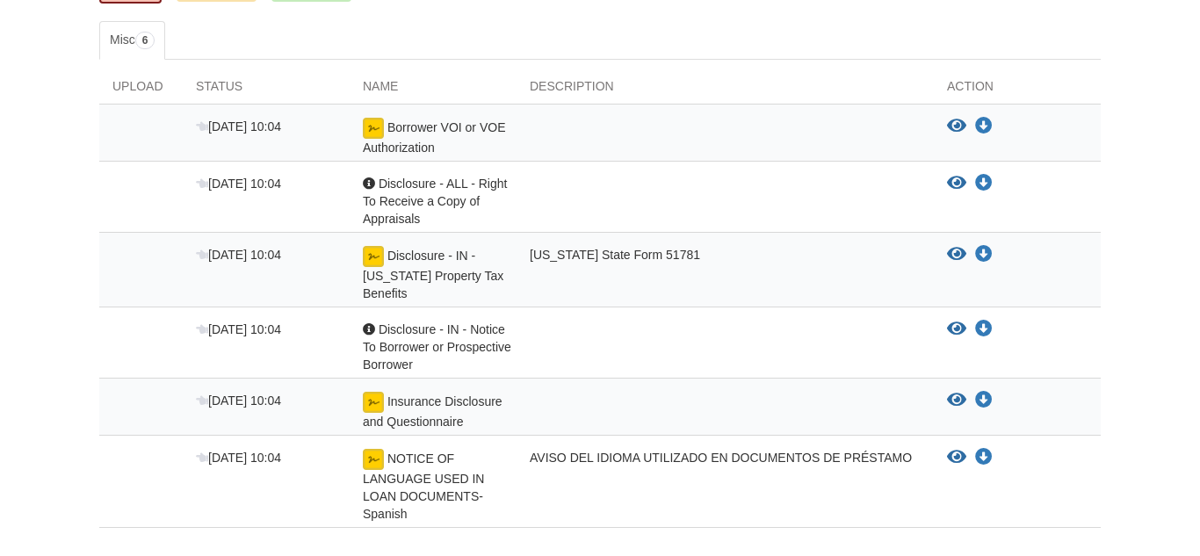
click at [61, 210] on body "paoladiabas@gmail.com Logout" at bounding box center [600, 194] width 1200 height 950
